Goal: Information Seeking & Learning: Learn about a topic

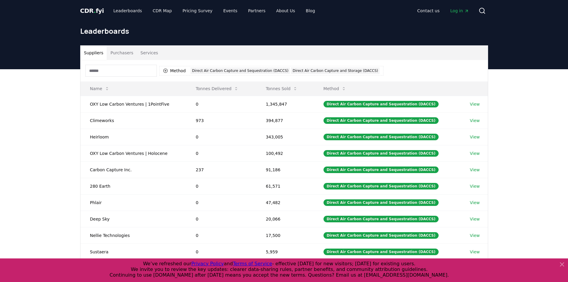
scroll to position [30, 0]
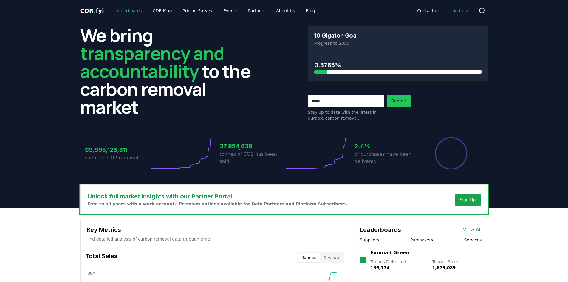
click at [133, 14] on link "Leaderboards" at bounding box center [128, 10] width 38 height 11
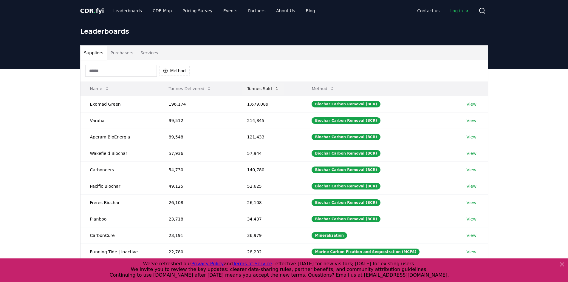
click at [270, 89] on button "Tonnes Sold" at bounding box center [262, 89] width 41 height 12
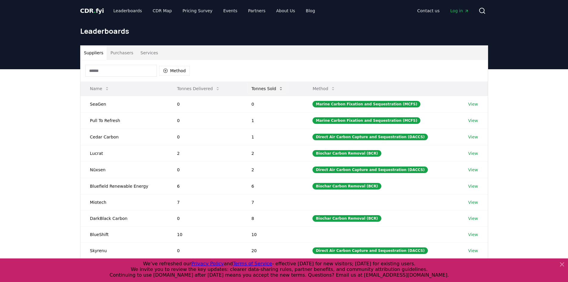
click at [270, 89] on button "Tonnes Sold" at bounding box center [267, 89] width 41 height 12
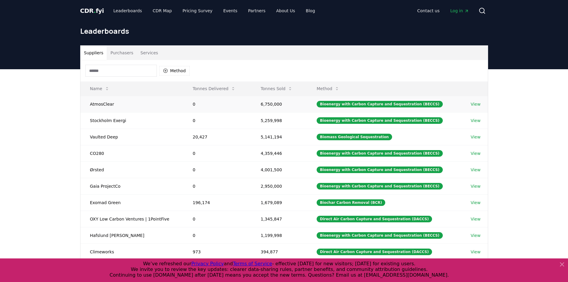
click at [473, 105] on link "View" at bounding box center [476, 104] width 10 height 6
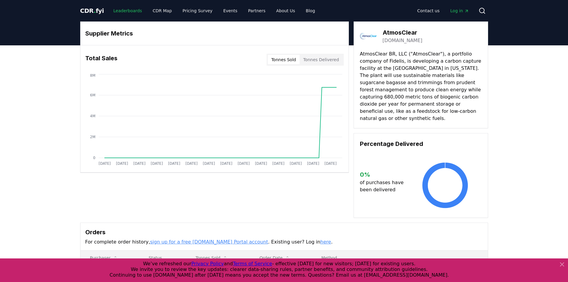
click at [116, 10] on link "Leaderboards" at bounding box center [128, 10] width 38 height 11
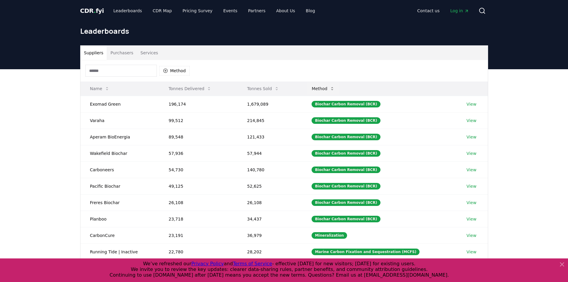
click at [332, 87] on button "Method" at bounding box center [323, 89] width 33 height 12
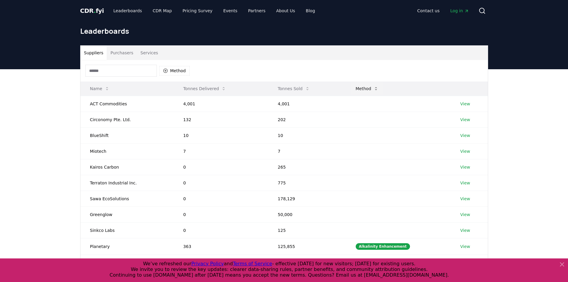
click at [371, 88] on button "Method" at bounding box center [367, 89] width 33 height 12
